Goal: Find specific page/section: Find specific page/section

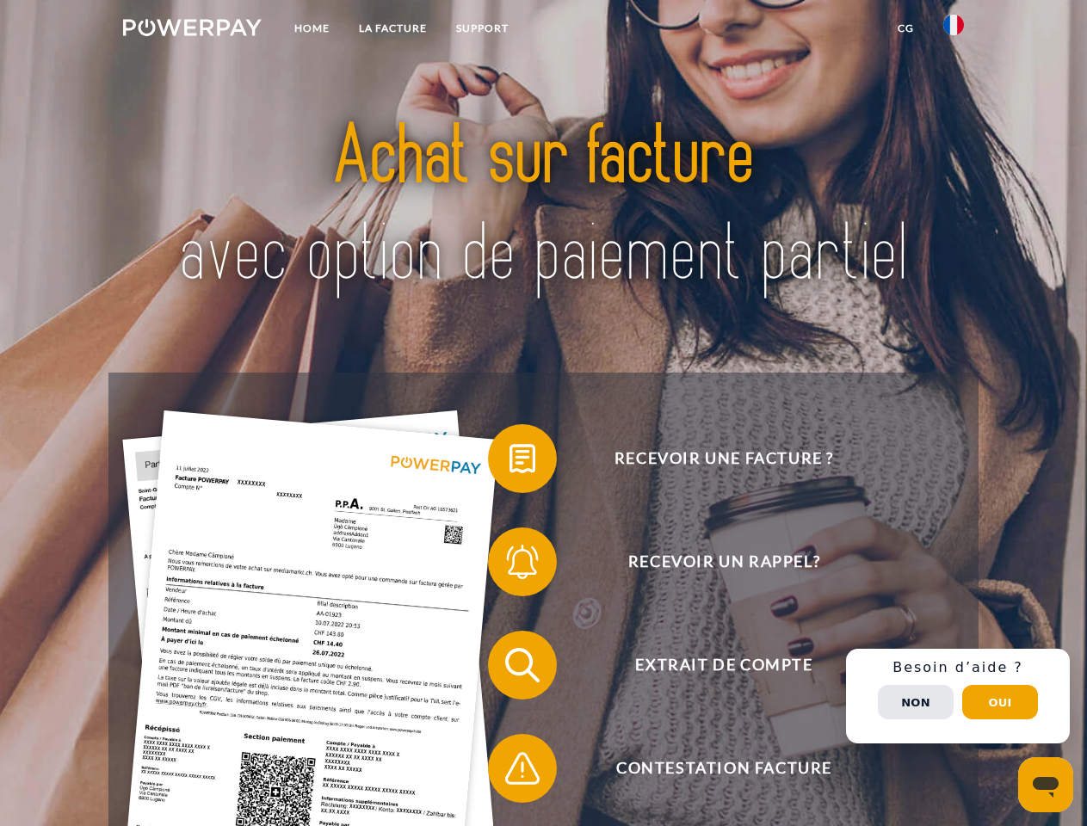
click at [192, 30] on img at bounding box center [192, 27] width 139 height 17
click at [953, 30] on img at bounding box center [953, 25] width 21 height 21
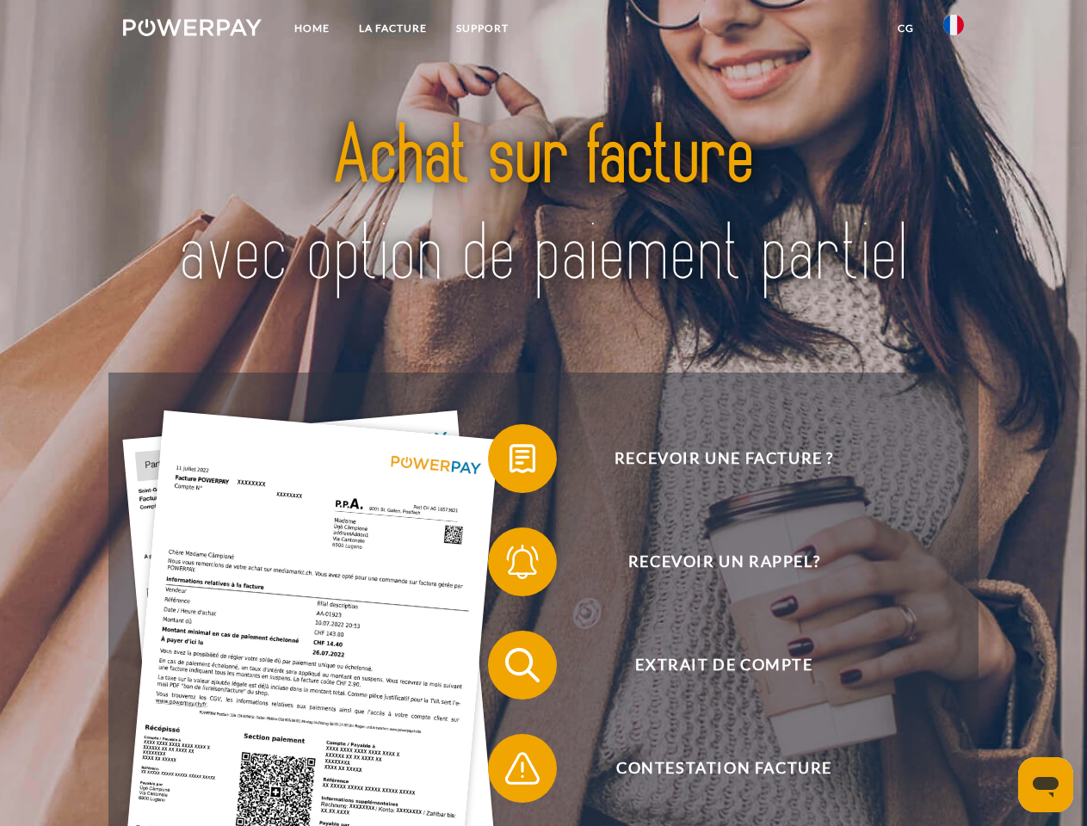
click at [905, 28] on link "CG" at bounding box center [906, 28] width 46 height 31
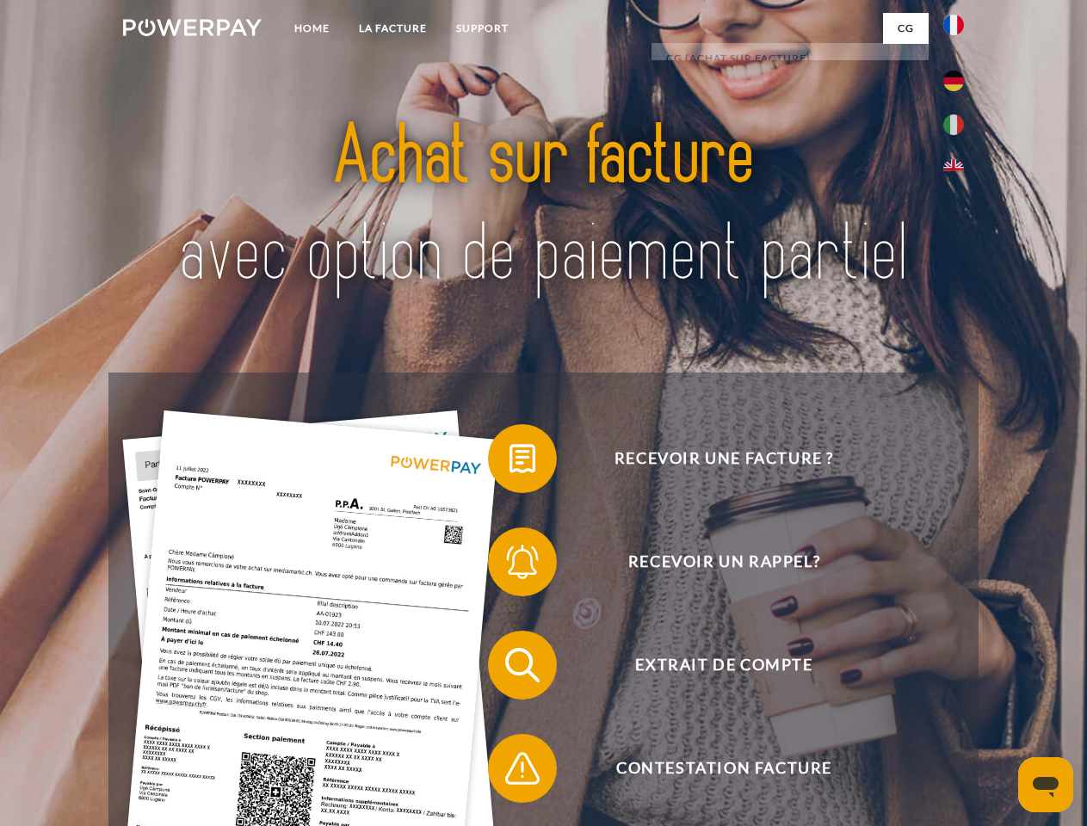
click at [509, 462] on span at bounding box center [496, 459] width 86 height 86
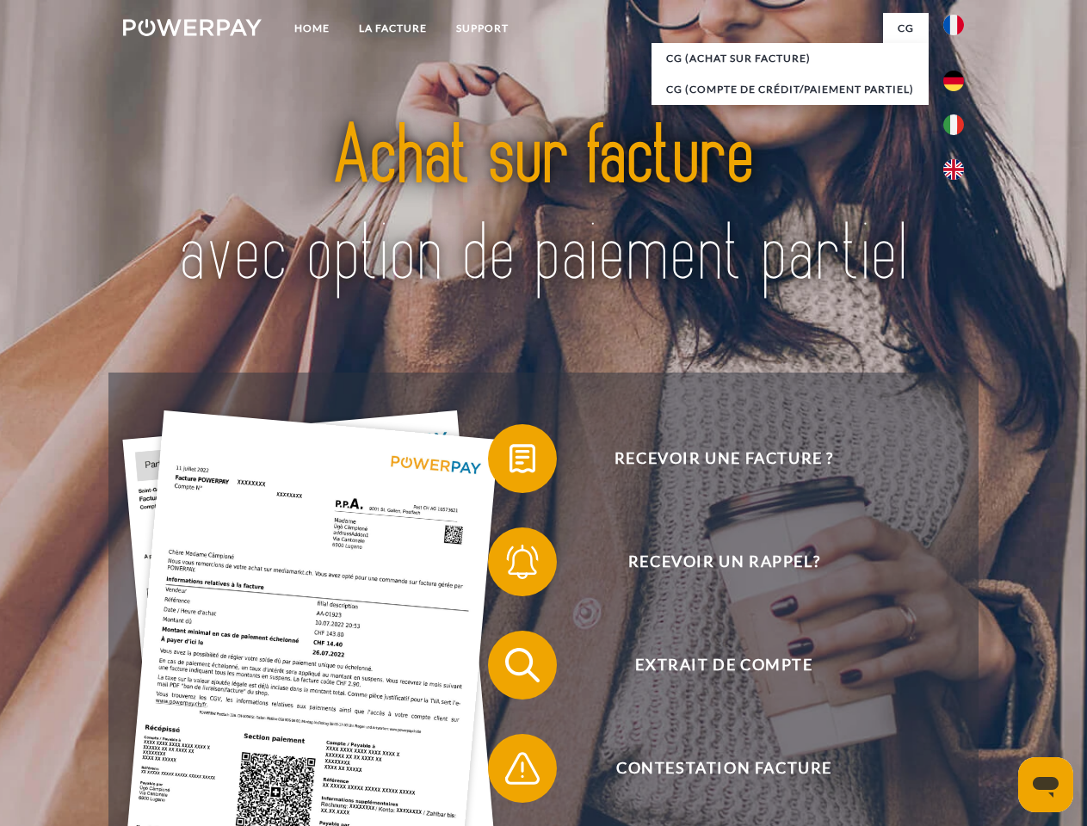
click at [509, 669] on span at bounding box center [496, 665] width 86 height 86
click at [509, 772] on span at bounding box center [496, 768] width 86 height 86
click at [958, 696] on div "Recevoir une facture ? Recevoir un rappel? Extrait de compte retour" at bounding box center [542, 717] width 869 height 688
click at [916, 700] on span "Extrait de compte" at bounding box center [724, 665] width 422 height 69
click at [1000, 702] on header "Home LA FACTURE Support" at bounding box center [543, 594] width 1087 height 1188
